Goal: Task Accomplishment & Management: Complete application form

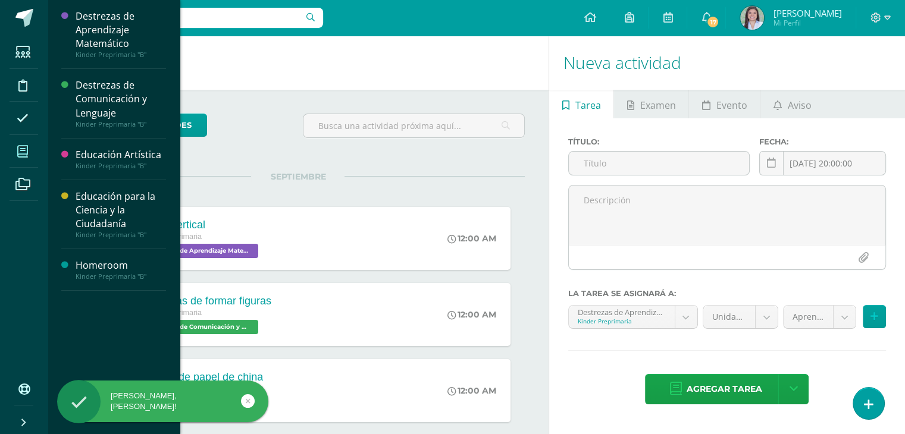
click at [18, 155] on icon at bounding box center [22, 152] width 11 height 12
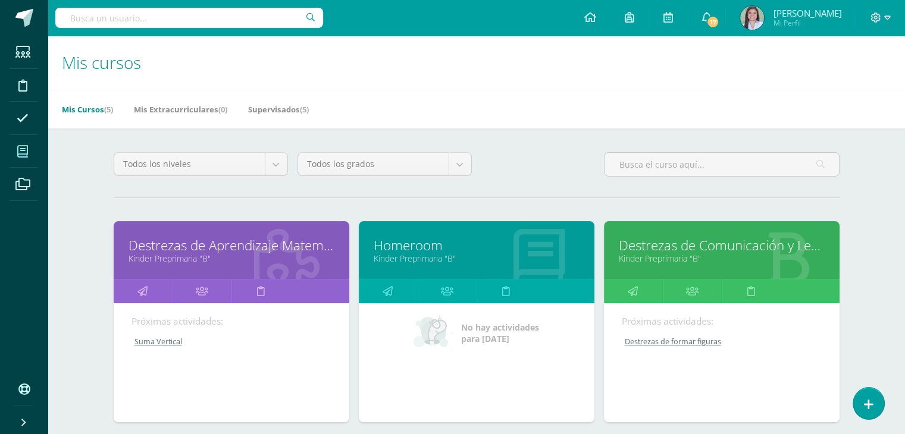
click at [256, 256] on link "Kinder Preprimaria "B"" at bounding box center [231, 258] width 206 height 11
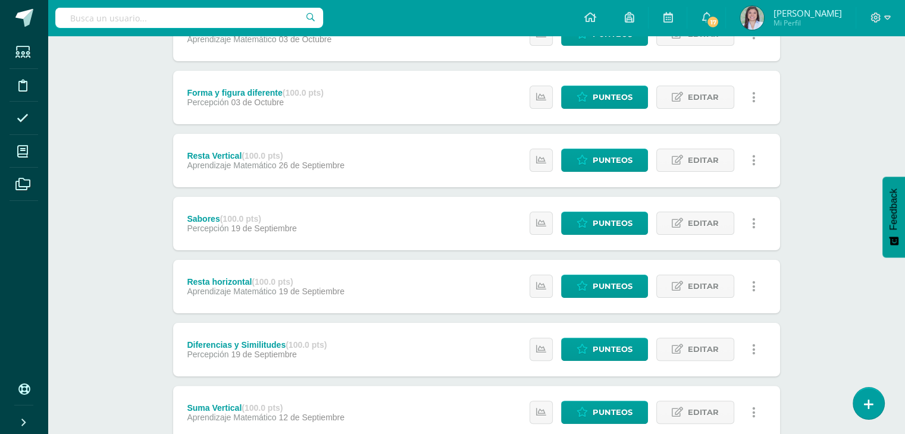
scroll to position [385, 0]
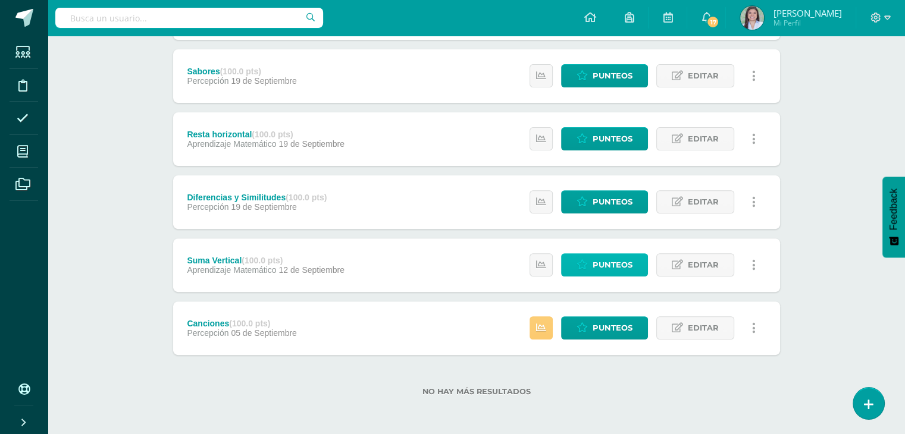
click at [637, 262] on link "Punteos" at bounding box center [604, 264] width 87 height 23
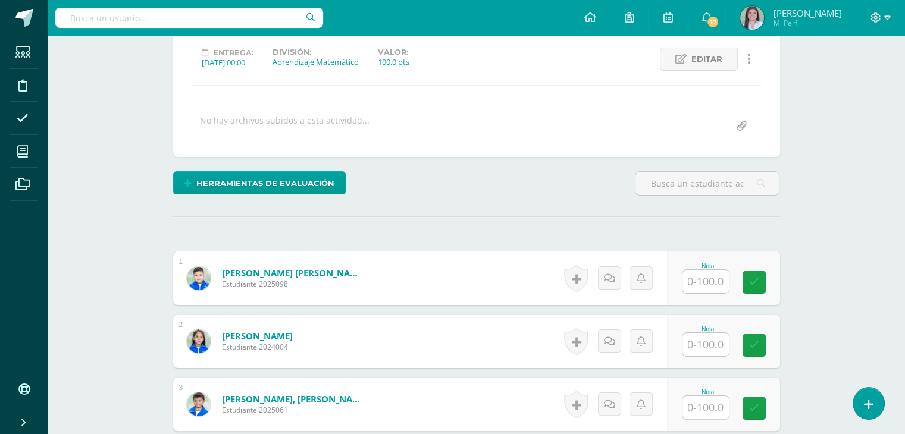
scroll to position [179, 0]
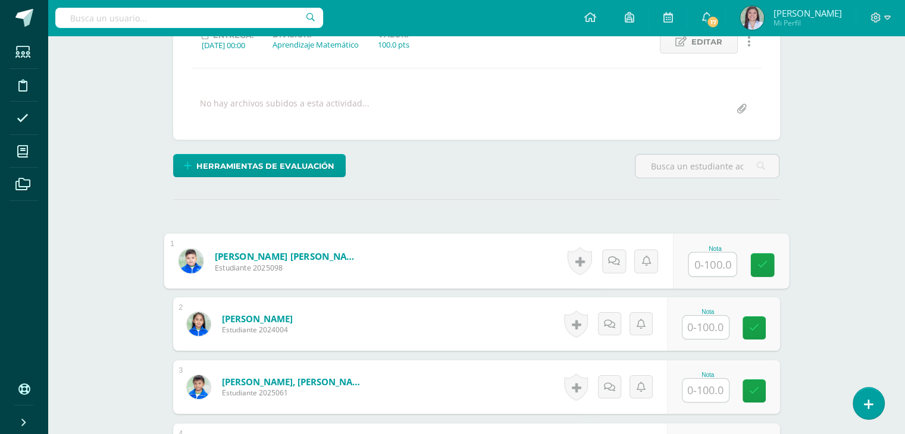
drag, startPoint x: 704, startPoint y: 265, endPoint x: 711, endPoint y: 268, distance: 7.2
click at [707, 266] on input "text" at bounding box center [712, 265] width 48 height 24
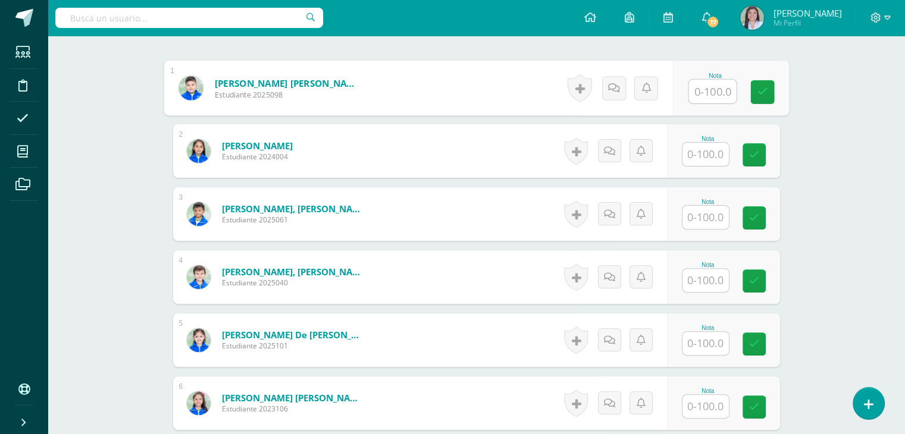
scroll to position [357, 0]
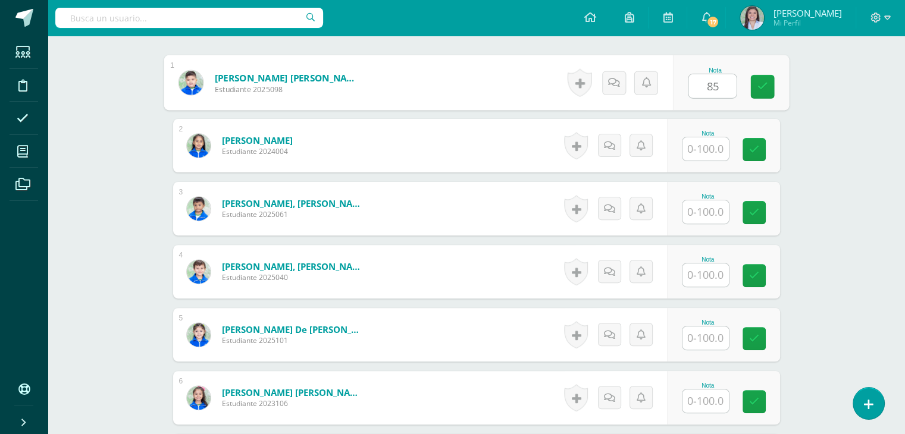
type input "85"
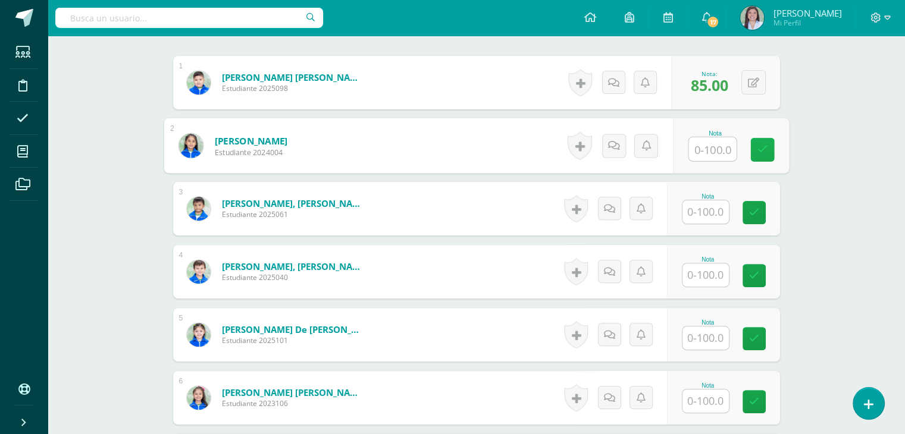
click at [768, 143] on link at bounding box center [762, 150] width 24 height 24
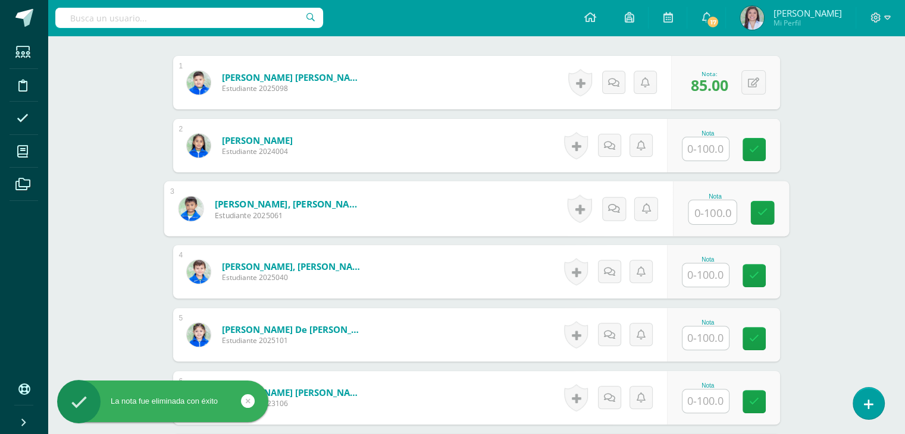
click at [705, 208] on input "text" at bounding box center [712, 212] width 48 height 24
type input "95"
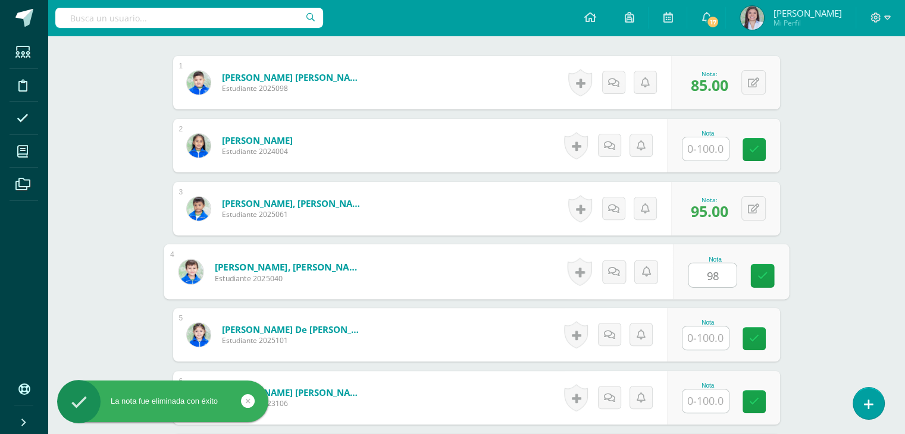
type input "98"
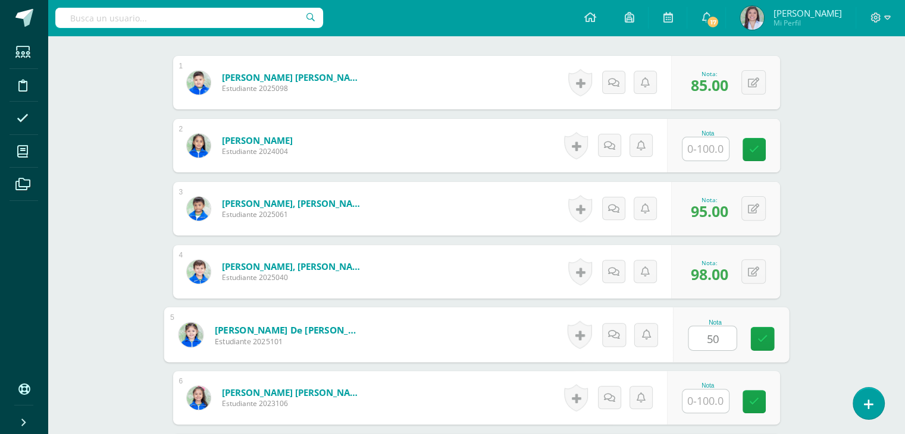
type input "50"
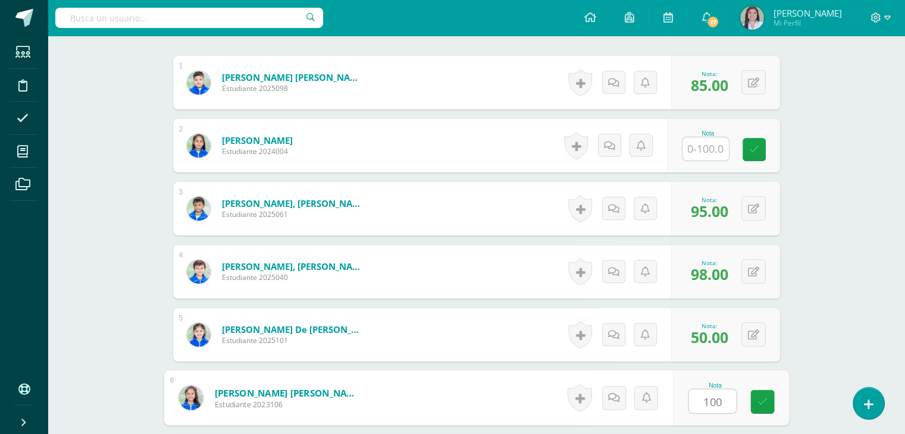
type input "100"
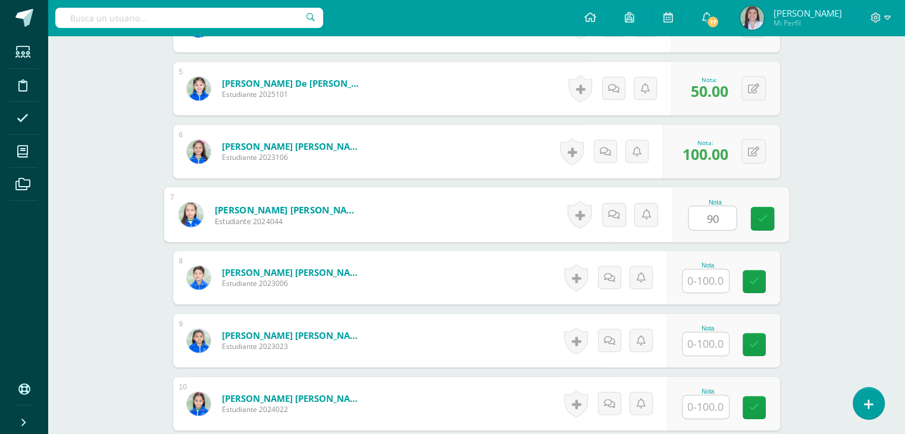
type input "90"
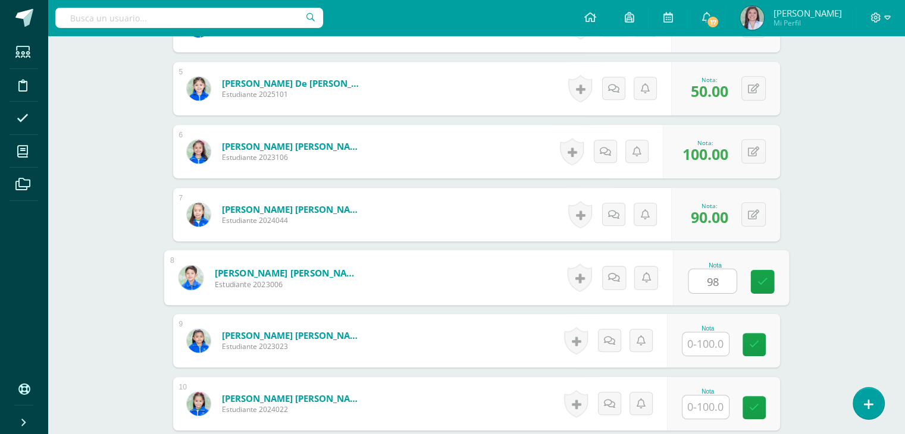
type input "98"
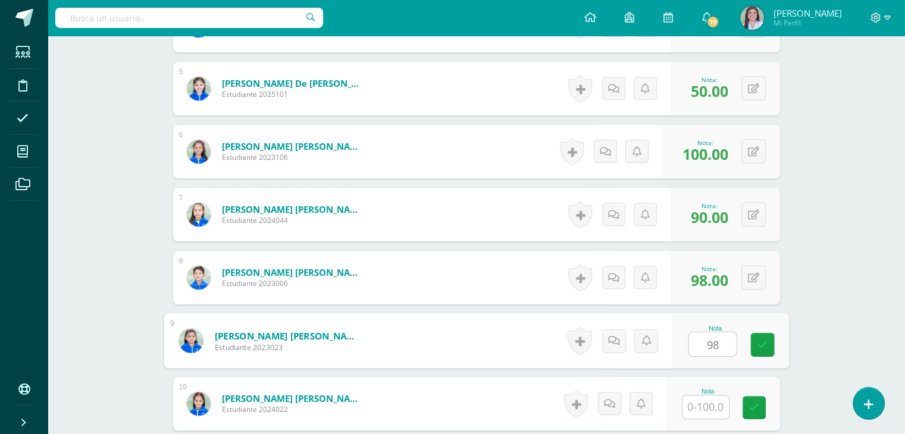
type input "98"
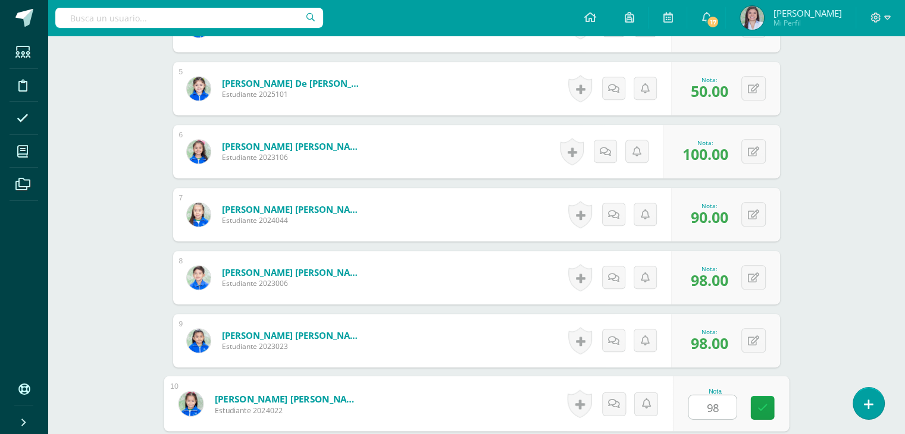
type input "98"
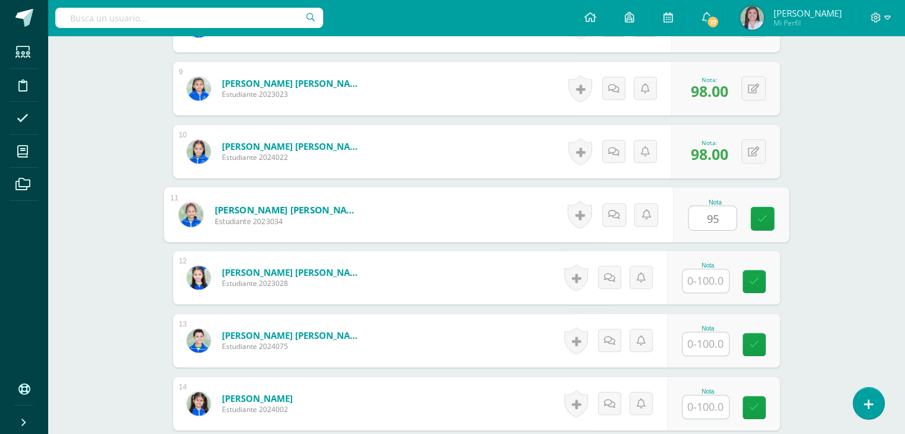
type input "95"
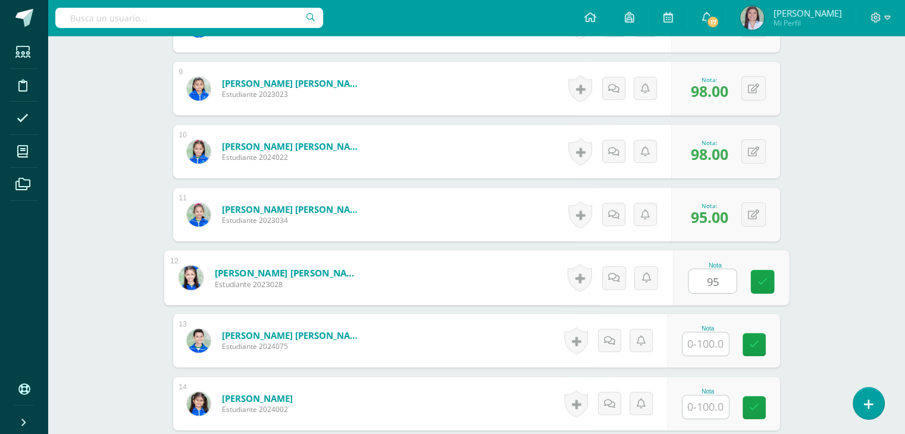
type input "95"
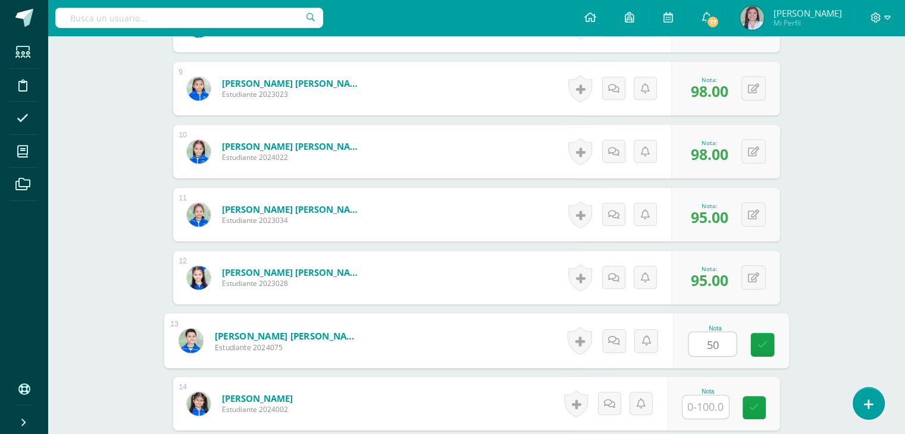
type input "50"
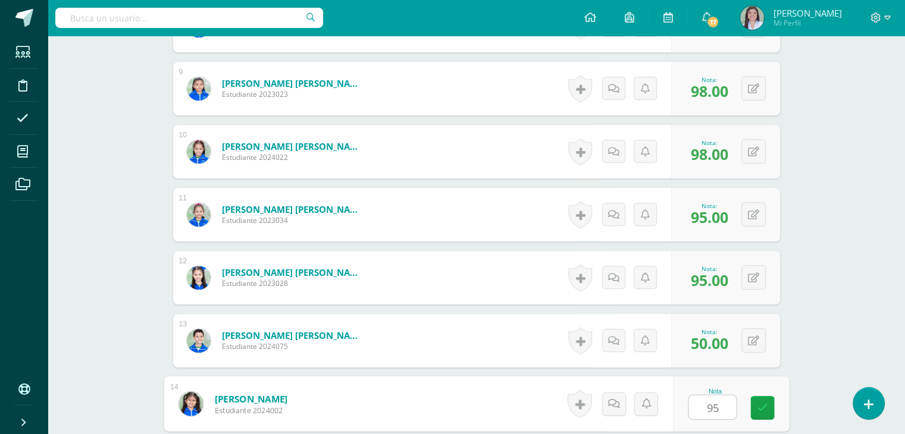
type input "95"
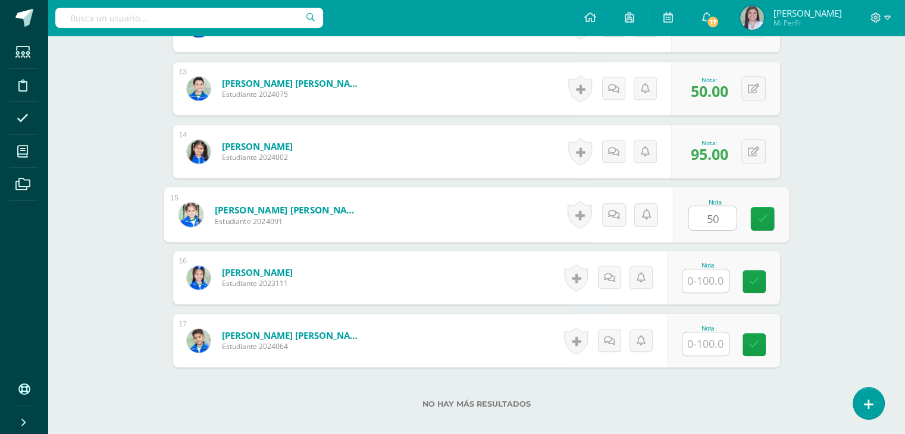
type input "50"
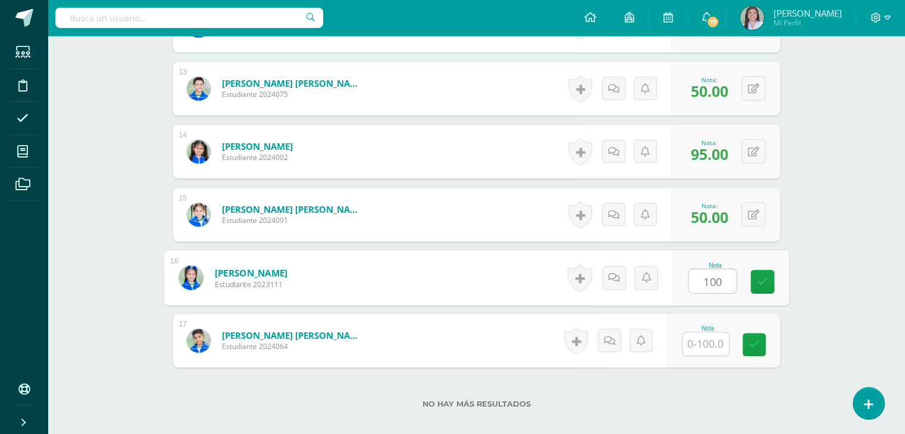
type input "100"
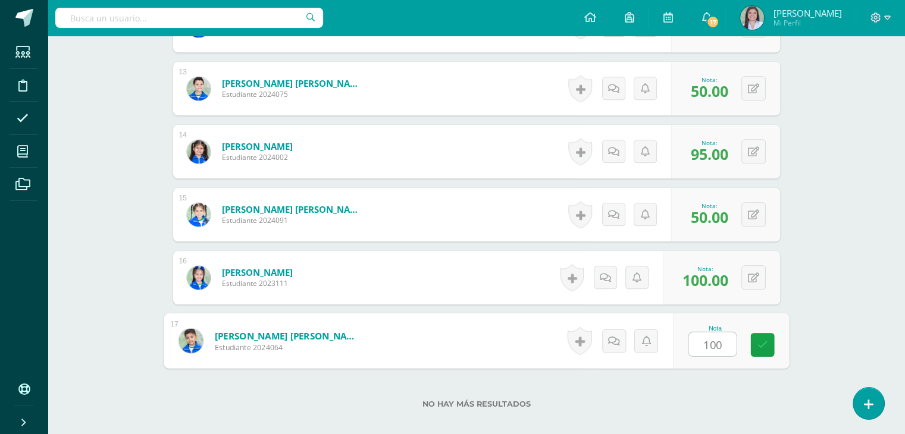
type input "0"
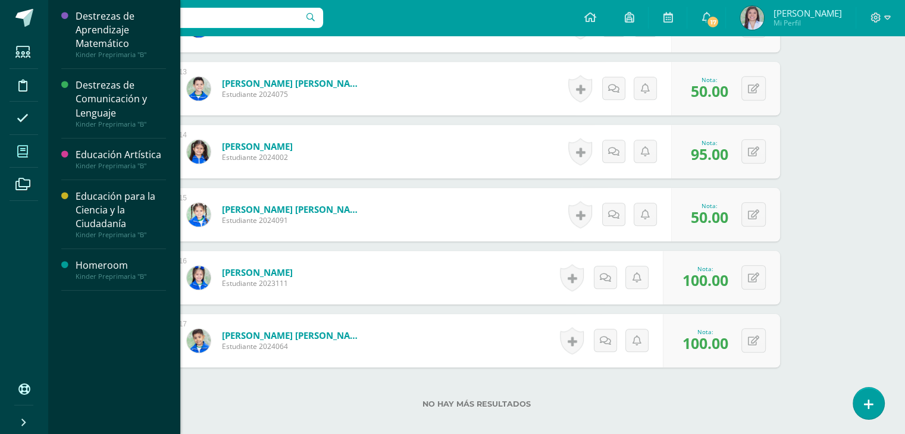
click at [18, 155] on icon at bounding box center [22, 152] width 11 height 12
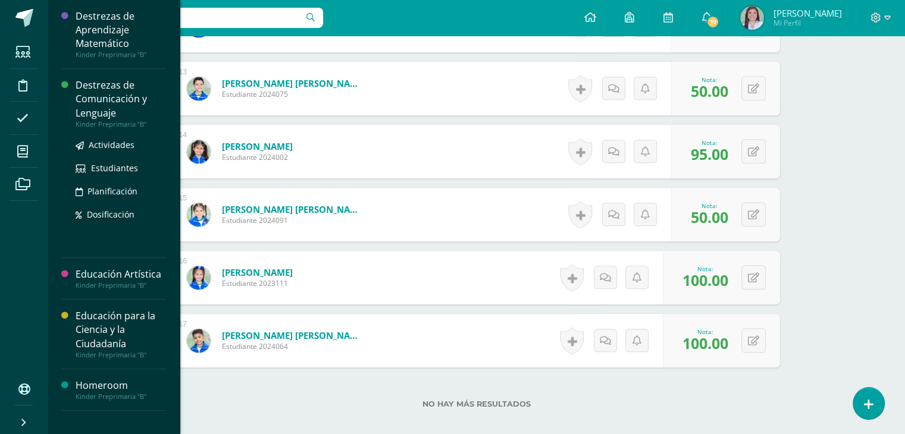
click at [96, 101] on div "Destrezas de Comunicación y Lenguaje" at bounding box center [121, 99] width 90 height 41
click at [102, 94] on div "Destrezas de Comunicación y Lenguaje" at bounding box center [121, 99] width 90 height 41
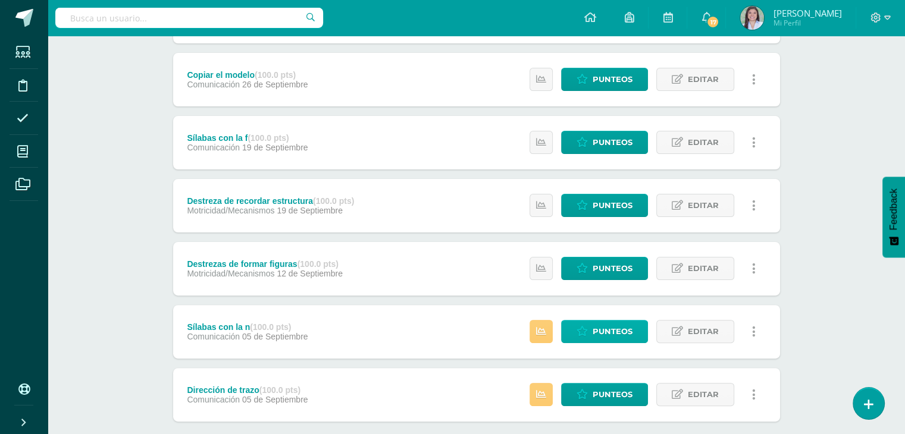
scroll to position [278, 0]
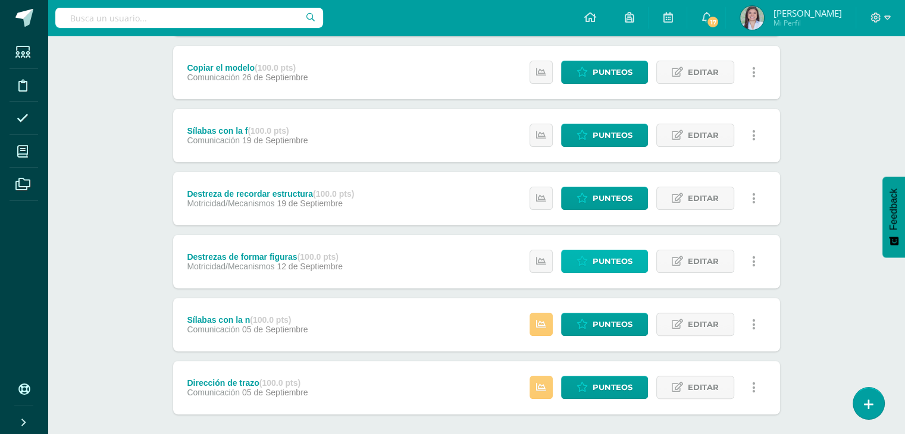
click at [612, 261] on span "Punteos" at bounding box center [612, 261] width 40 height 22
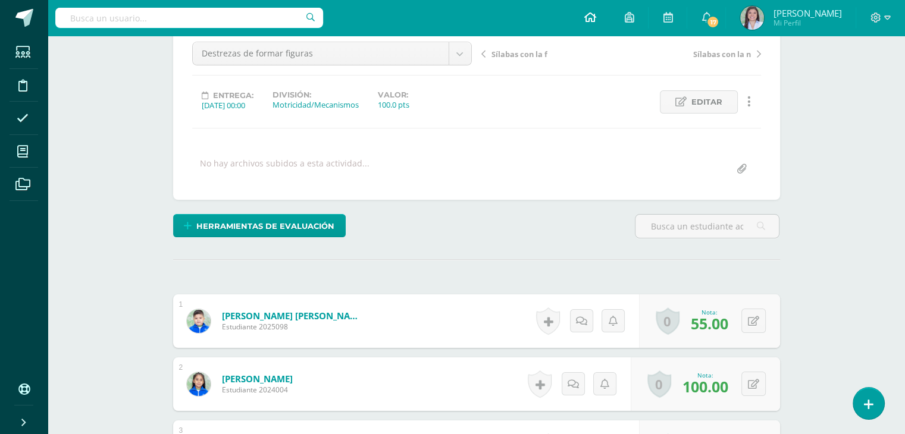
scroll to position [120, 0]
